Goal: Browse casually: Explore the website without a specific task or goal

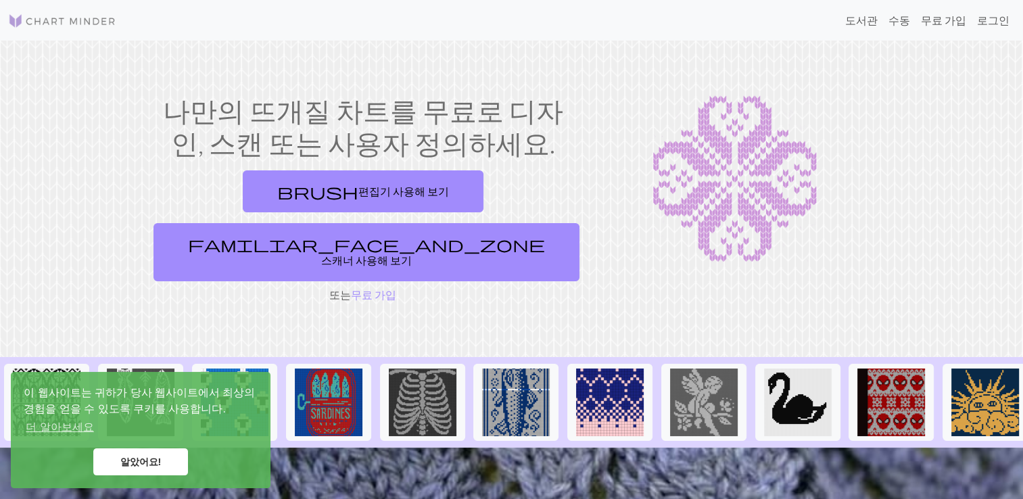
click at [148, 457] on link "알았어요!" at bounding box center [140, 461] width 95 height 27
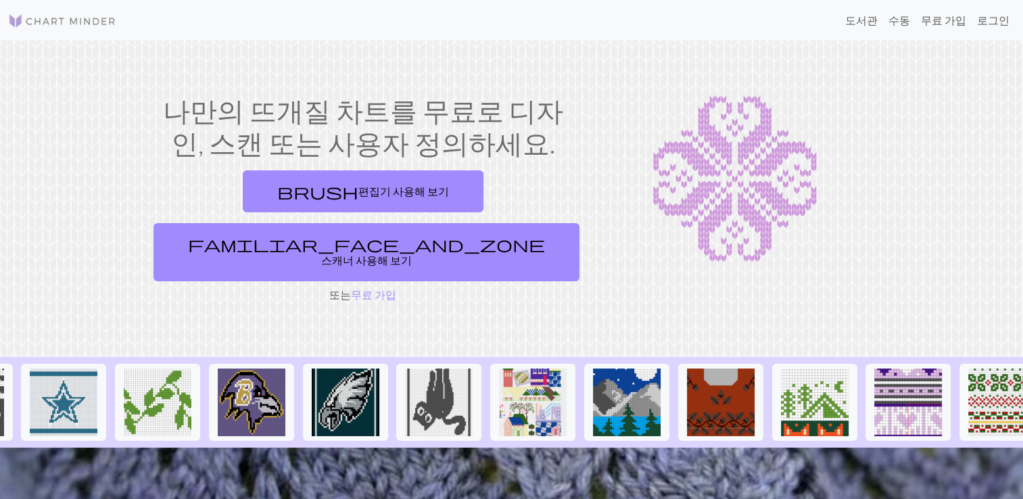
scroll to position [0, 1316]
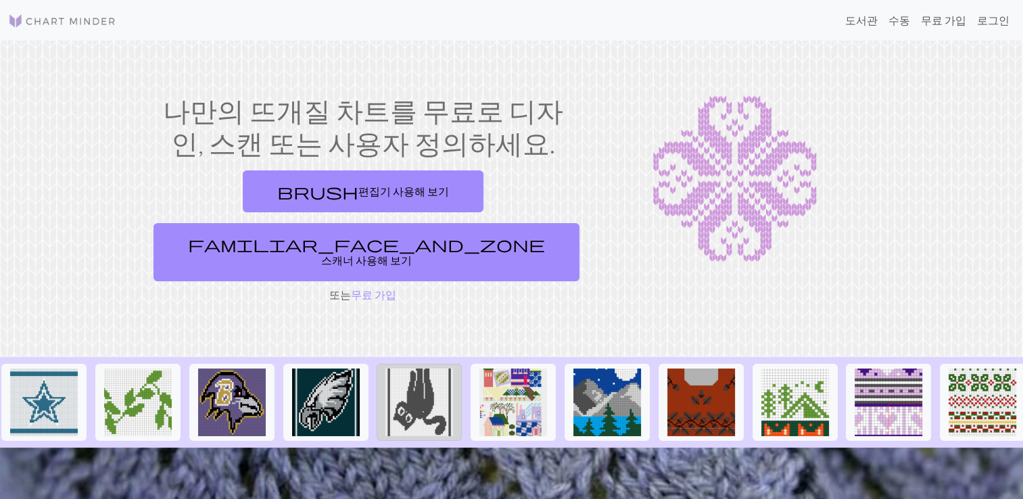
click at [421, 368] on img at bounding box center [419, 402] width 68 height 68
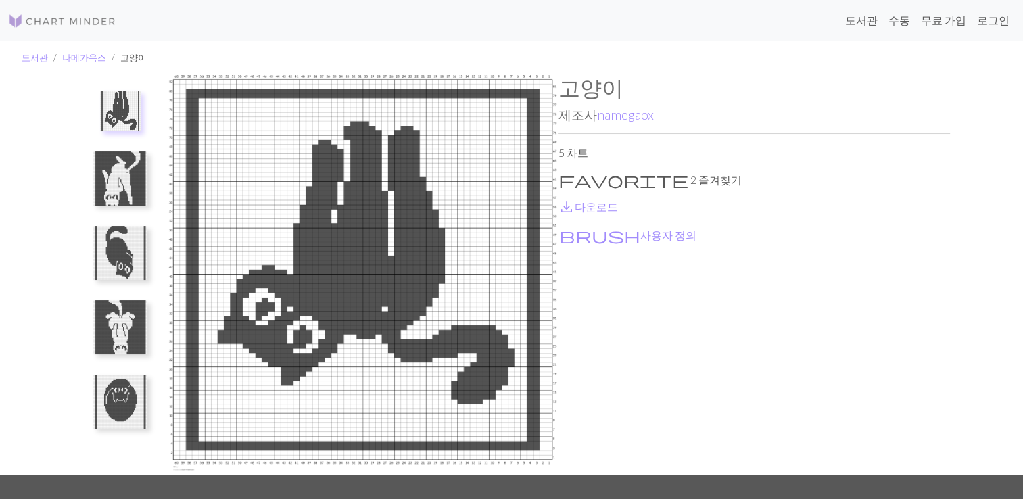
click at [132, 191] on img at bounding box center [120, 178] width 54 height 54
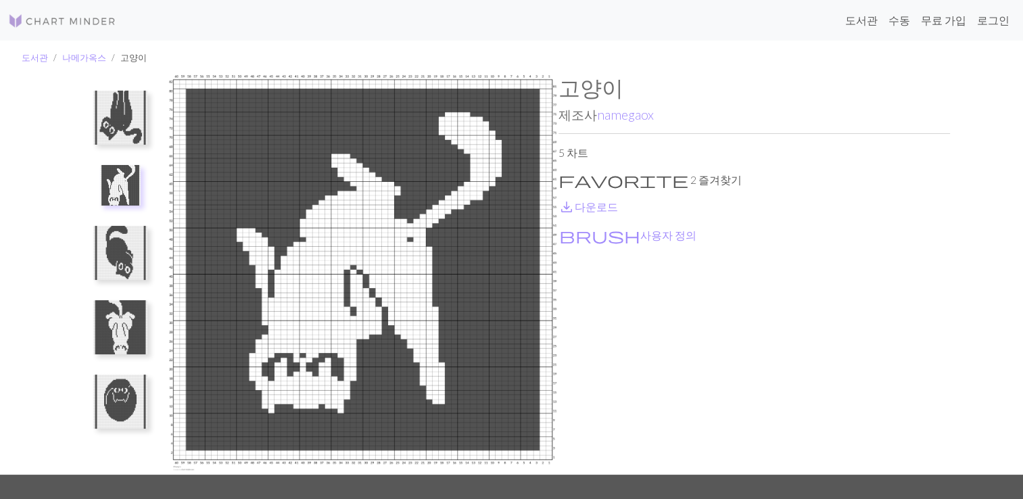
click at [132, 250] on img at bounding box center [120, 253] width 54 height 54
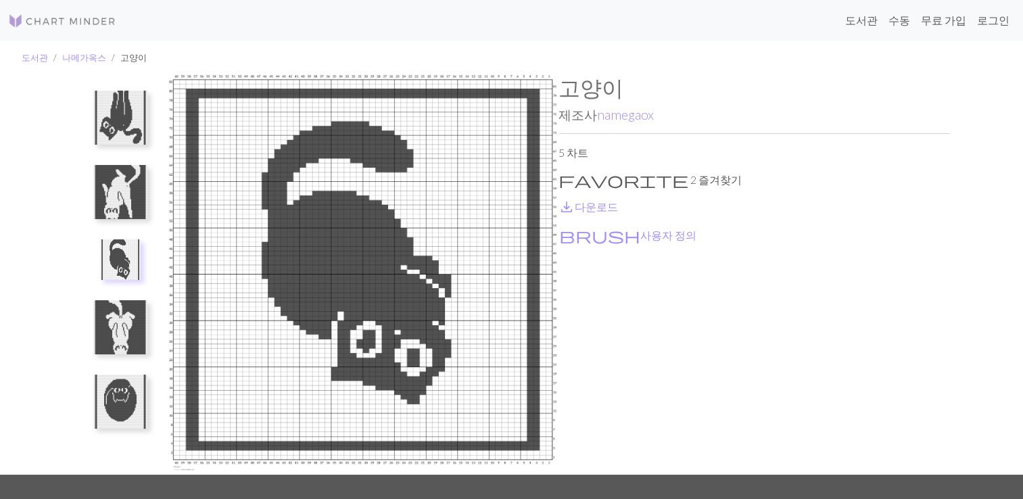
click at [122, 317] on img at bounding box center [120, 327] width 54 height 54
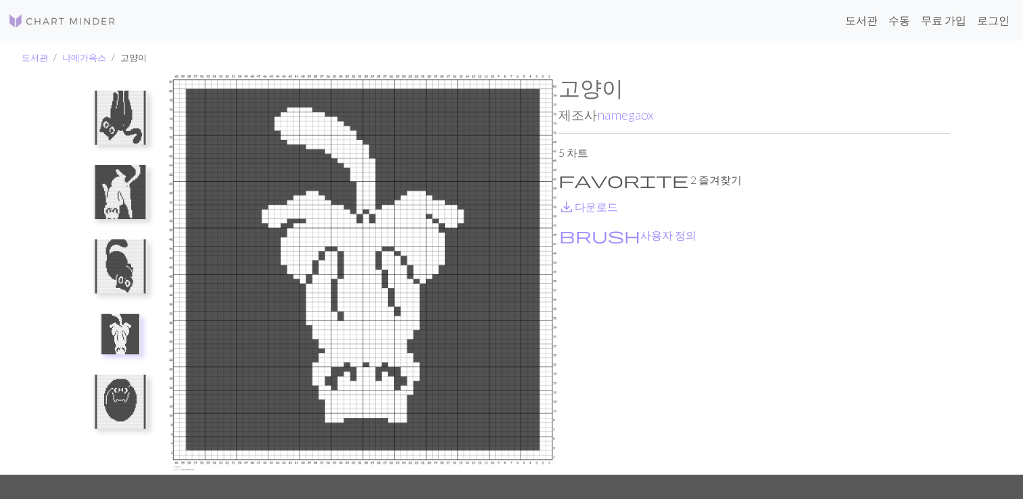
click at [114, 410] on img at bounding box center [120, 401] width 54 height 54
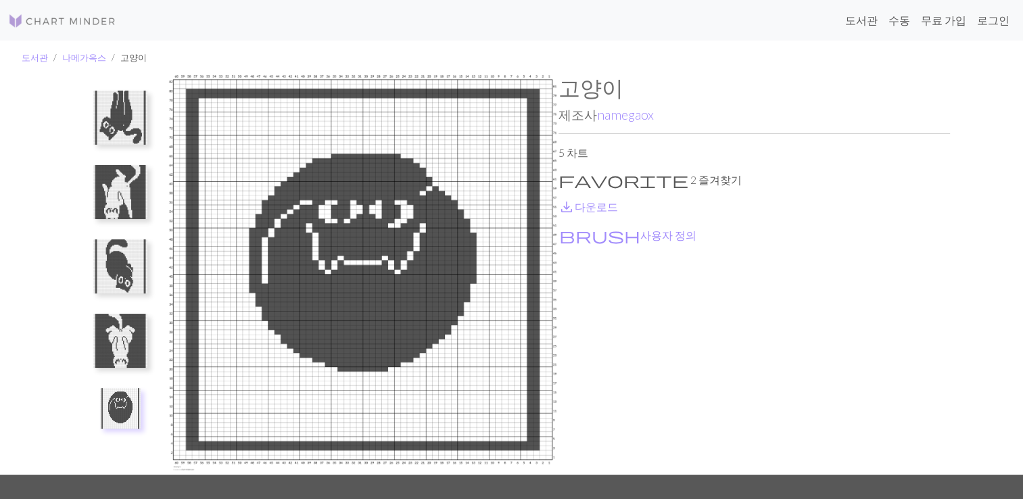
click at [114, 117] on img at bounding box center [120, 118] width 54 height 54
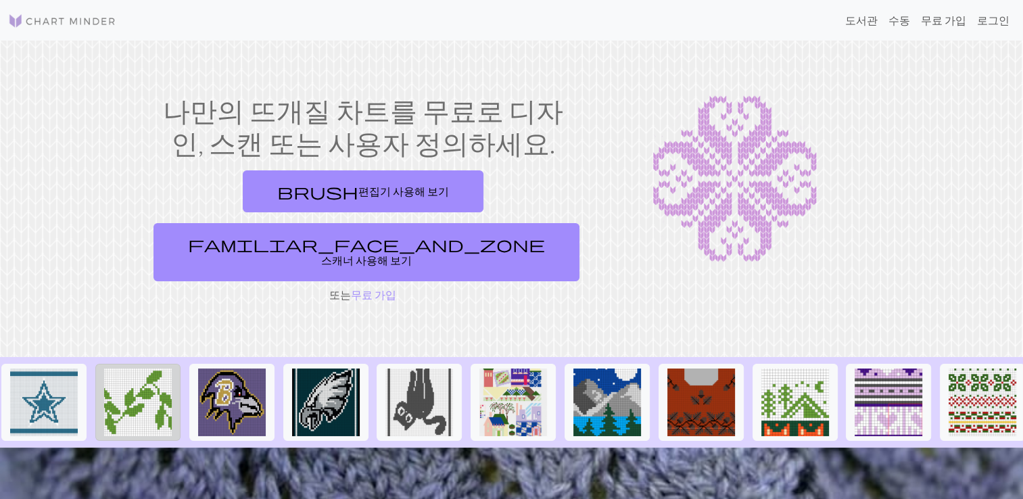
click at [132, 368] on img at bounding box center [138, 402] width 68 height 68
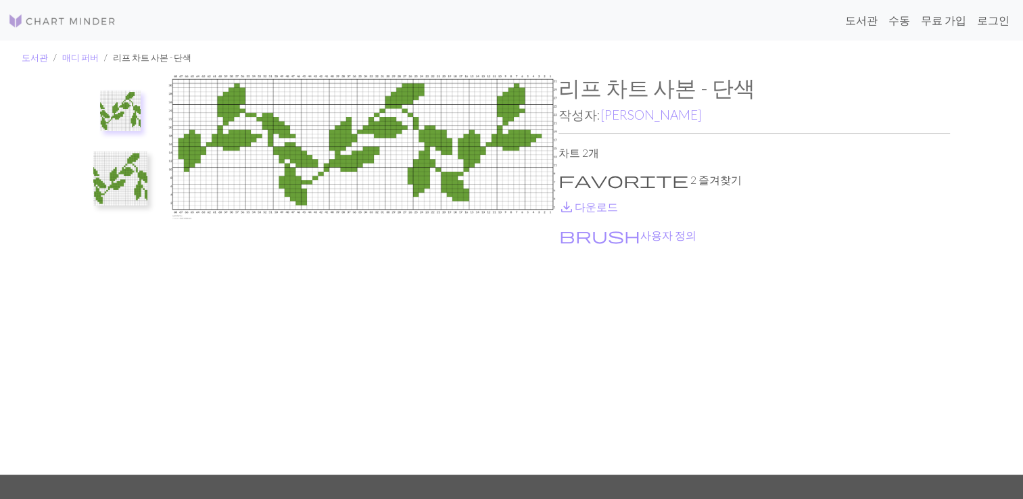
click at [116, 178] on img at bounding box center [120, 178] width 54 height 54
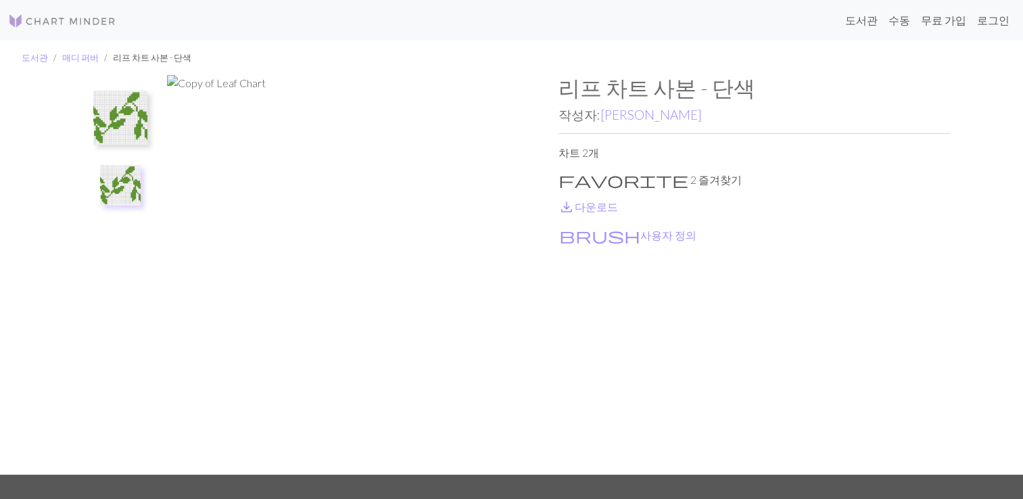
click at [118, 116] on img at bounding box center [120, 118] width 54 height 54
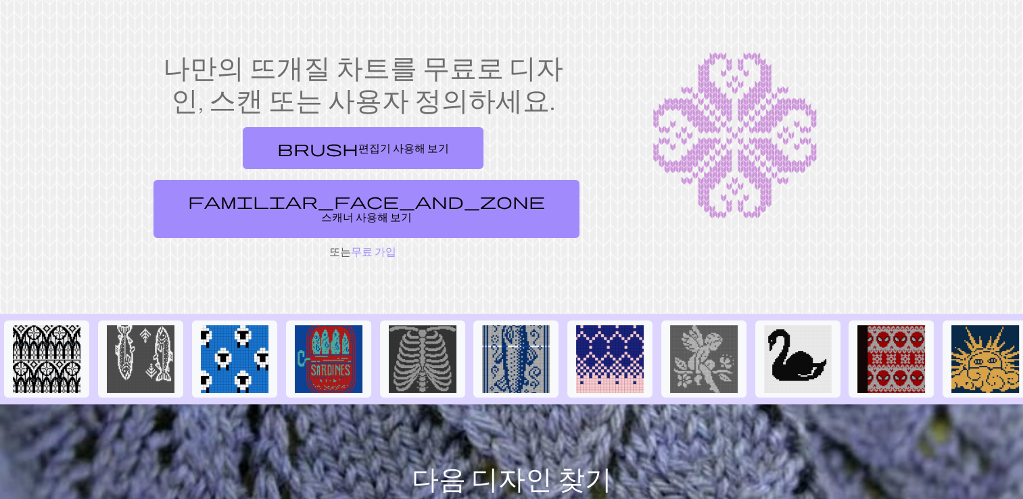
scroll to position [68, 0]
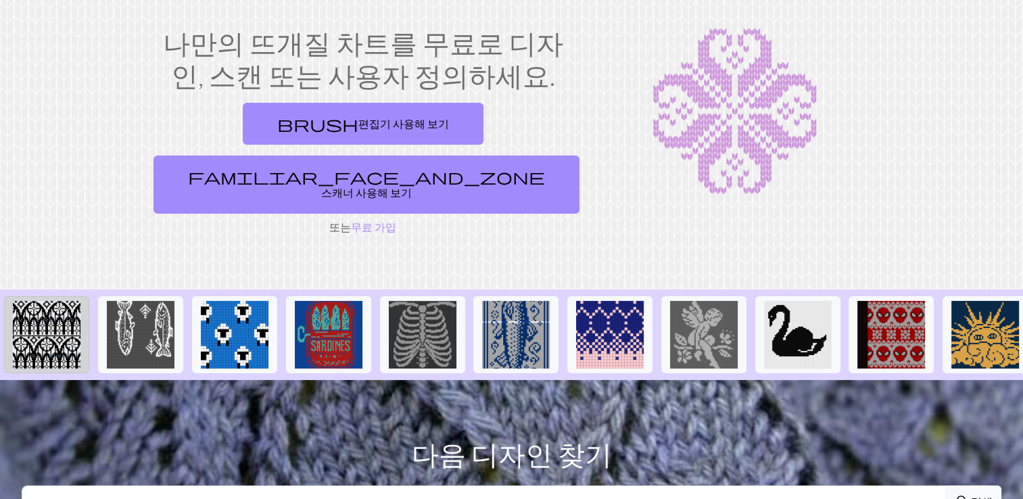
click at [21, 311] on img at bounding box center [47, 335] width 68 height 68
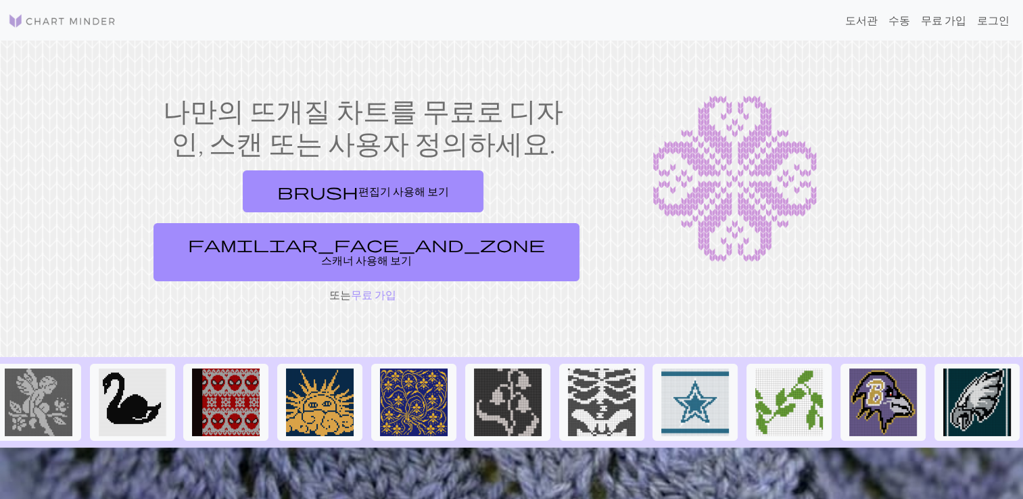
scroll to position [0, 676]
